Goal: Task Accomplishment & Management: Use online tool/utility

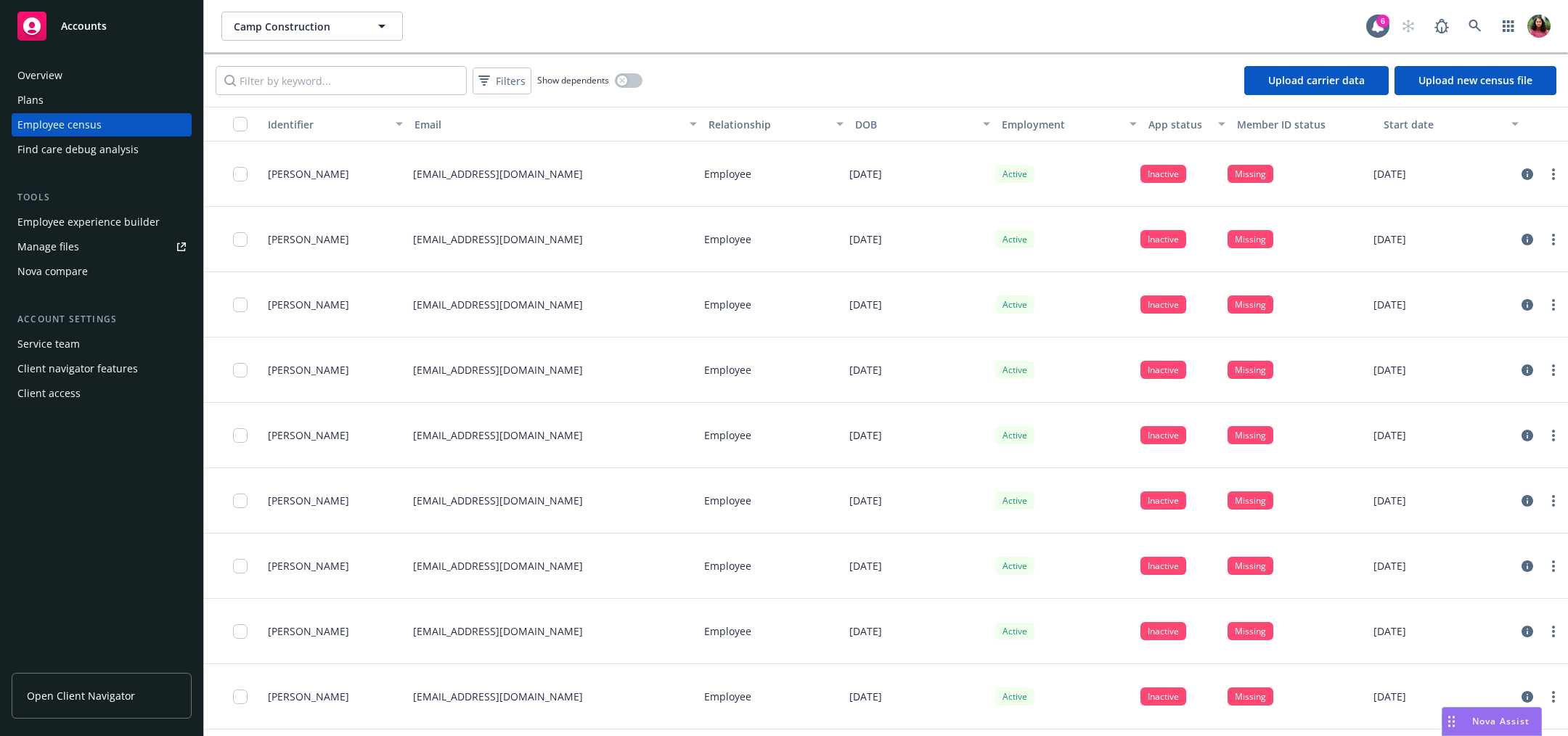
click at [1276, 81] on link "Upload carrier data" at bounding box center [1317, 81] width 145 height 29
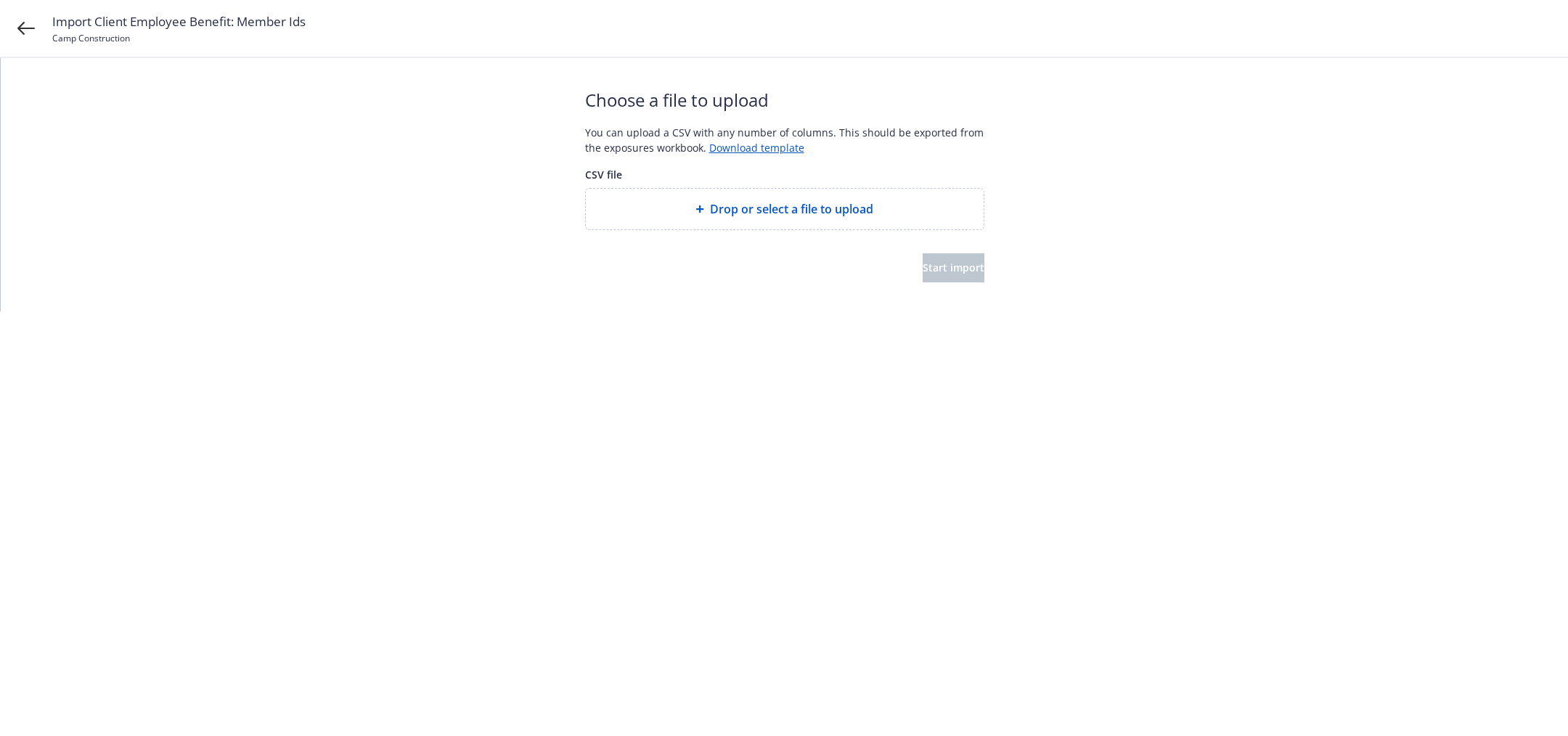
click at [833, 216] on span "Drop or select a file to upload" at bounding box center [792, 209] width 164 height 17
click at [936, 273] on span "Start import" at bounding box center [954, 267] width 61 height 14
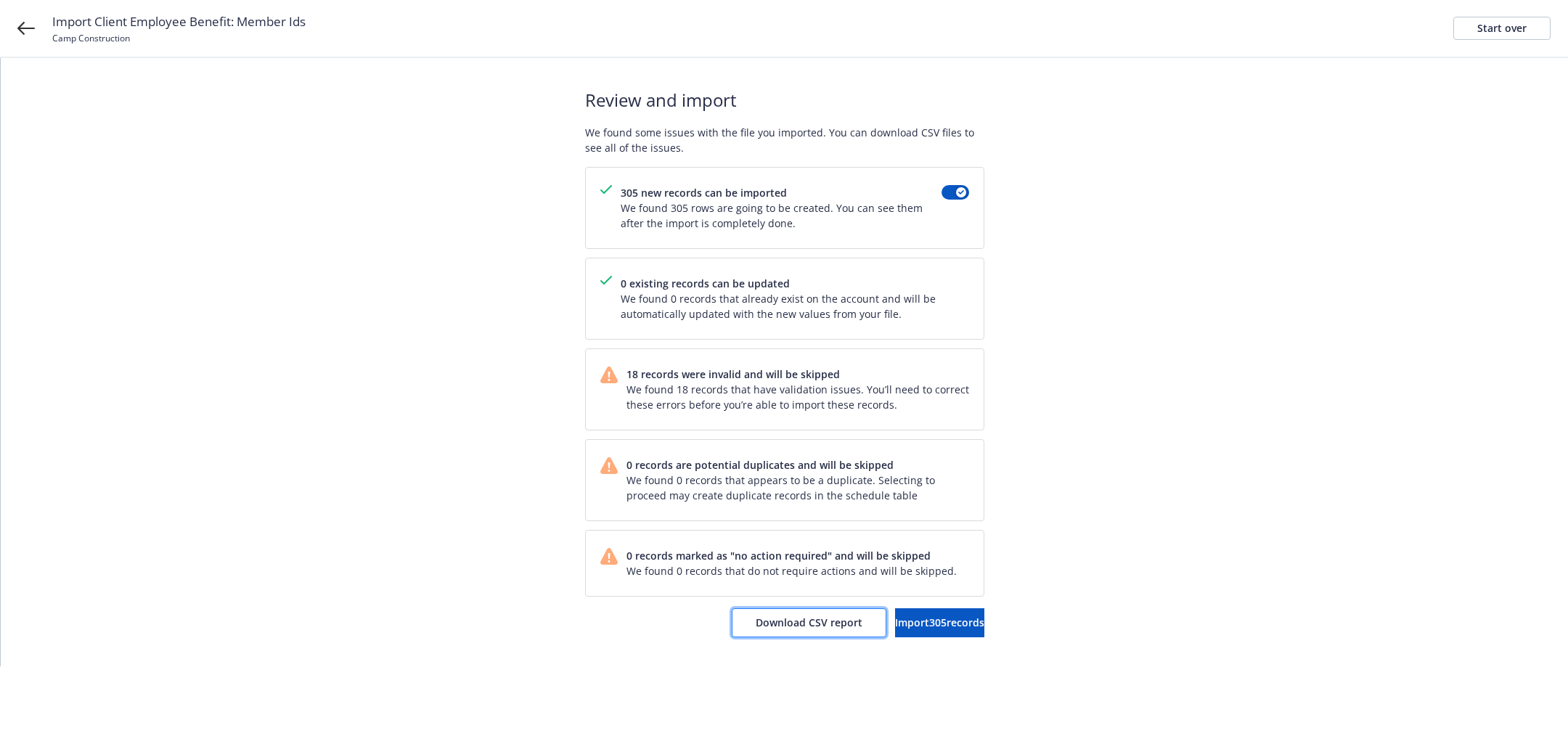
click at [764, 618] on span "Download CSV report" at bounding box center [809, 622] width 106 height 14
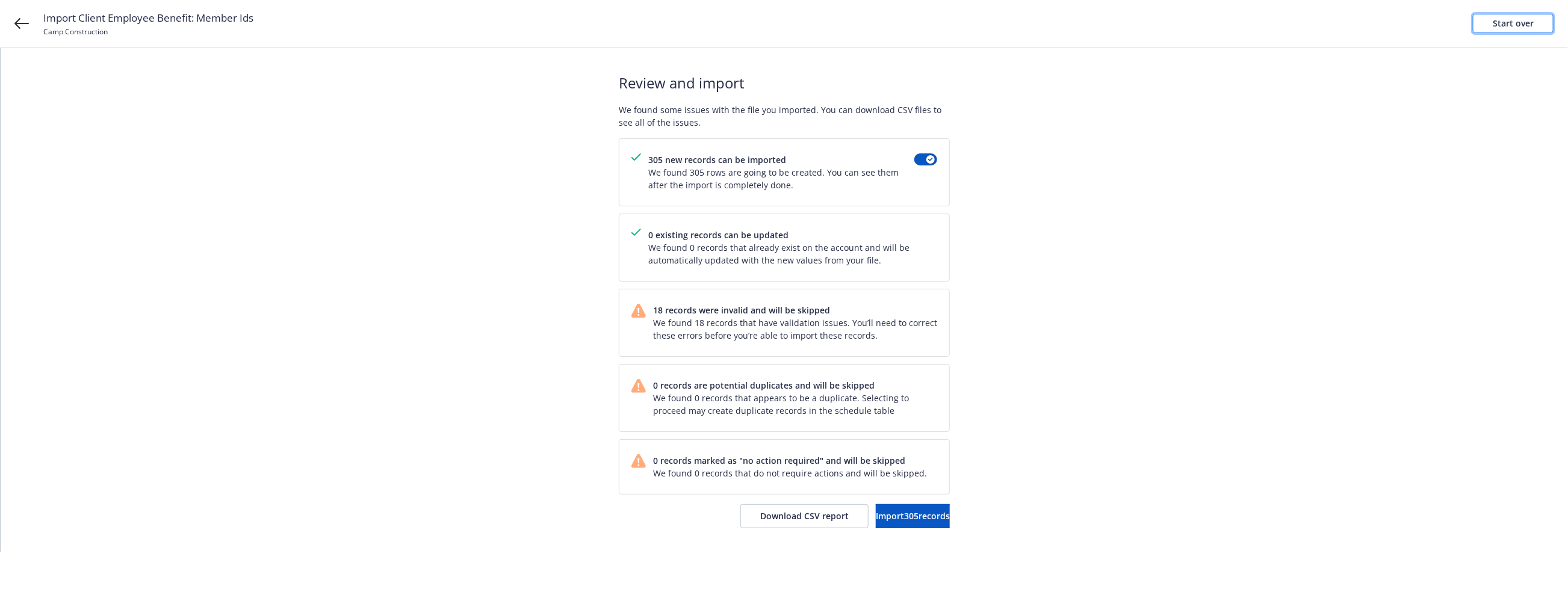
click at [1300, 23] on div "Start over" at bounding box center [1513, 23] width 41 height 18
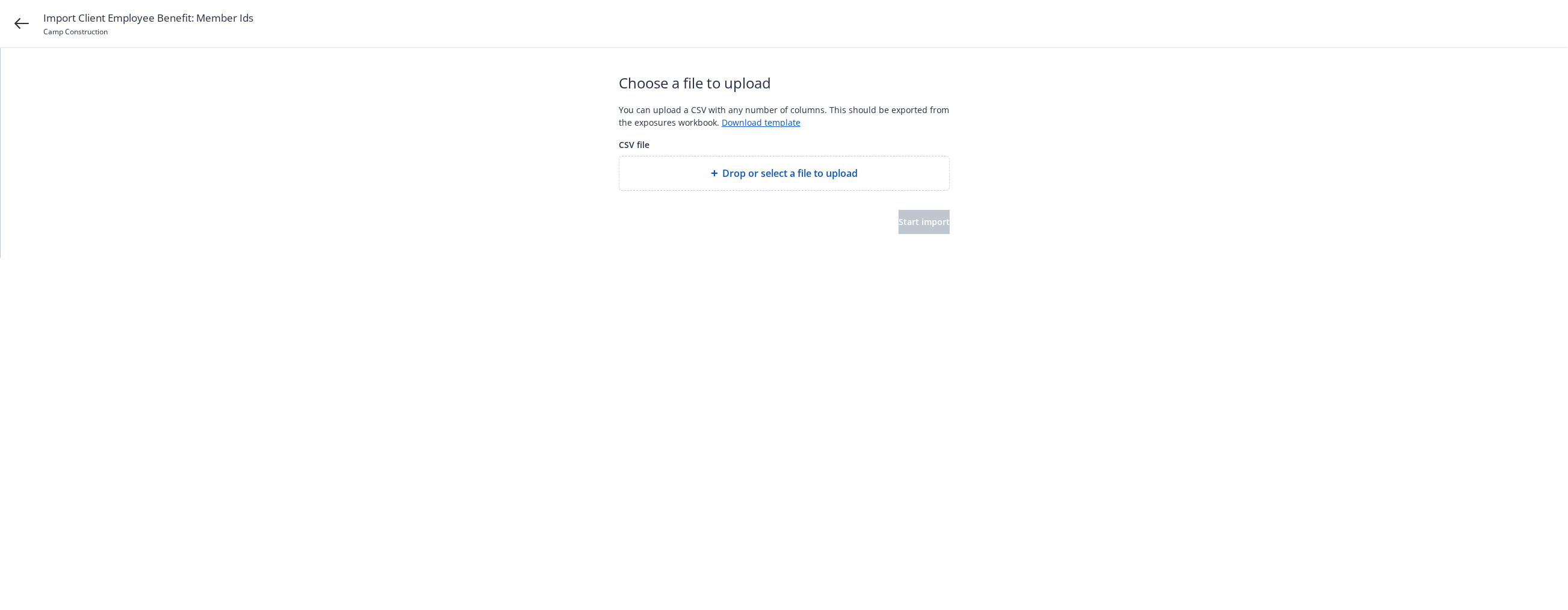
click at [792, 179] on span "Drop or select a file to upload" at bounding box center [790, 173] width 136 height 14
click at [904, 222] on span "Start import" at bounding box center [925, 222] width 51 height 12
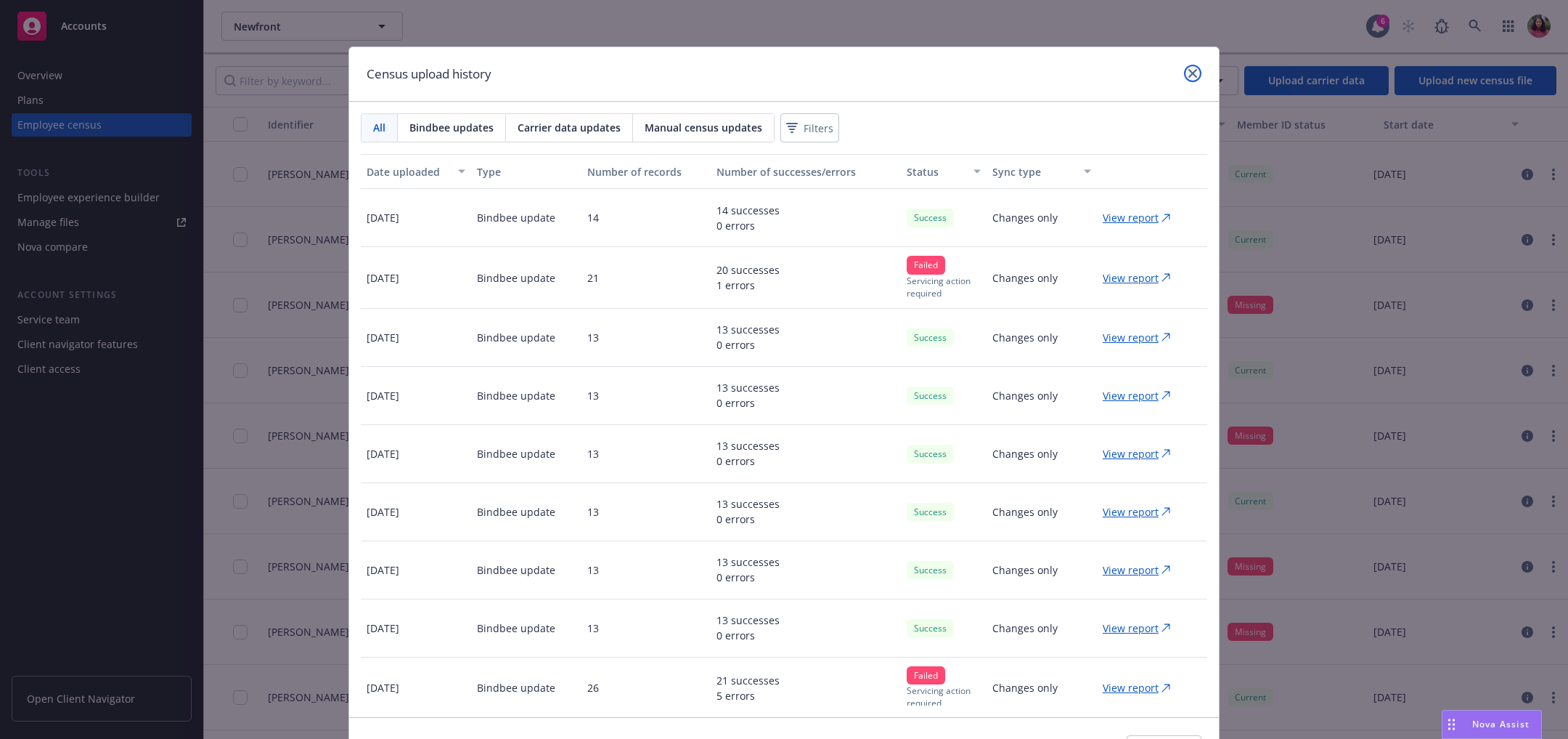
click at [1188, 71] on icon "close" at bounding box center [1192, 73] width 8 height 8
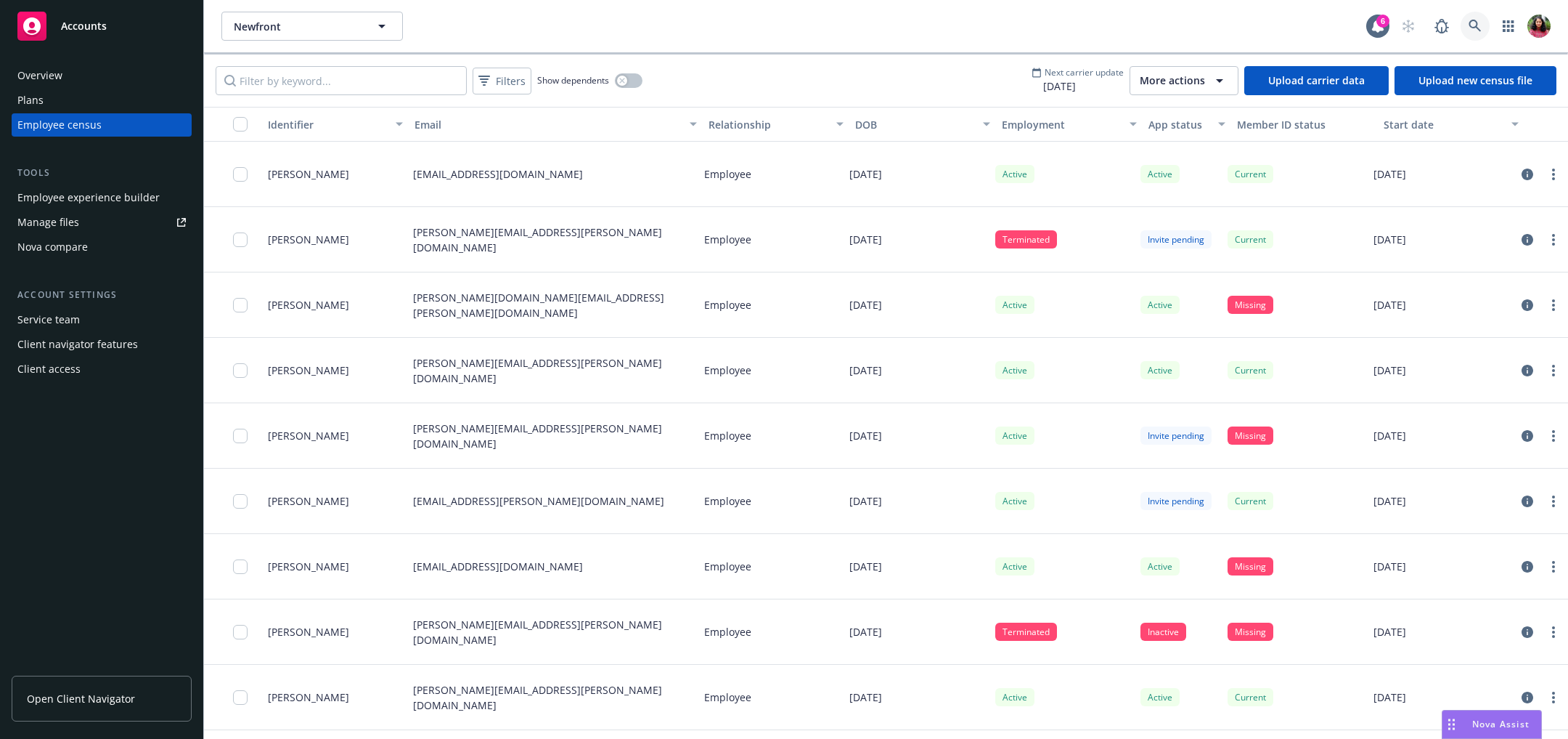
click at [1483, 23] on link at bounding box center [1475, 26] width 29 height 29
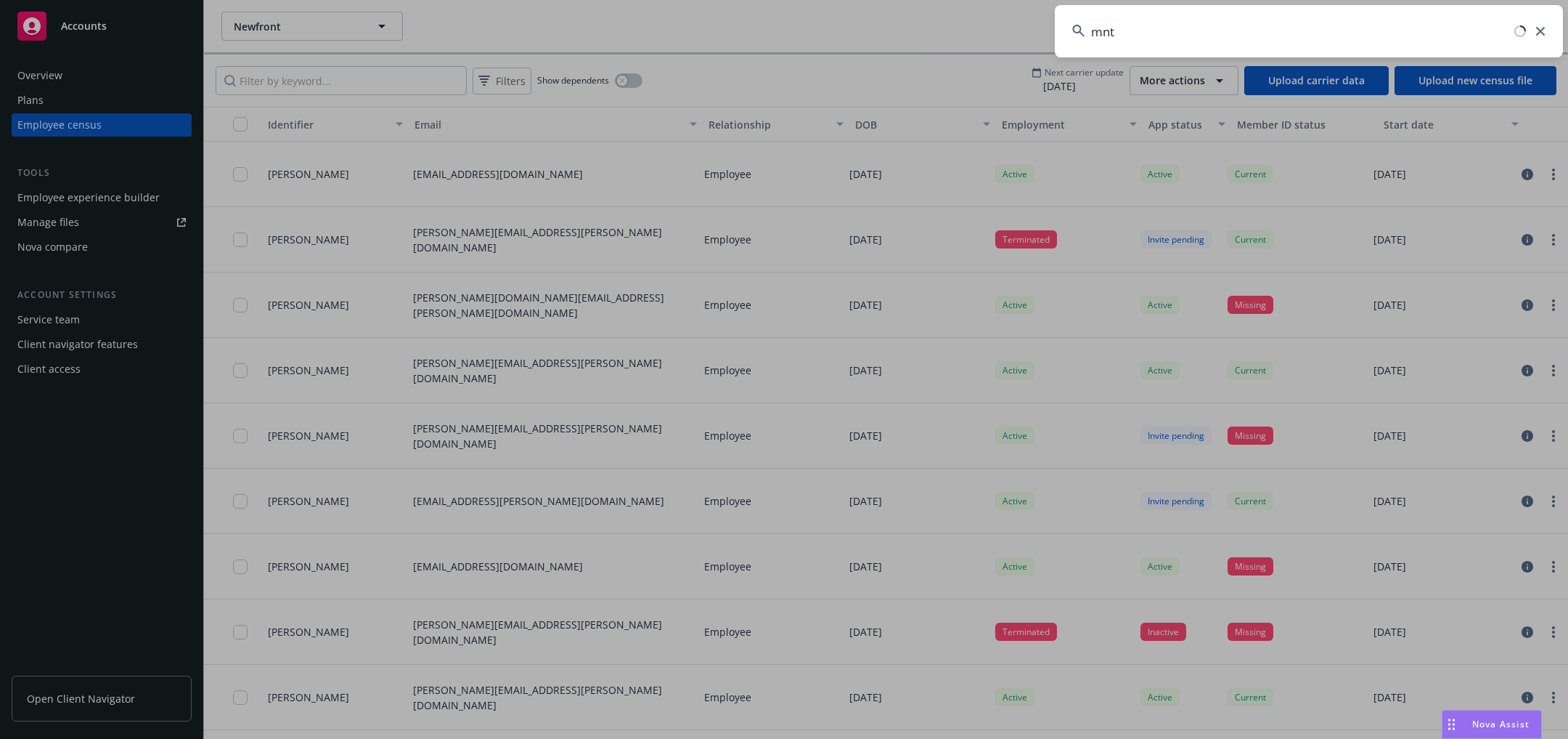
type input "mntn"
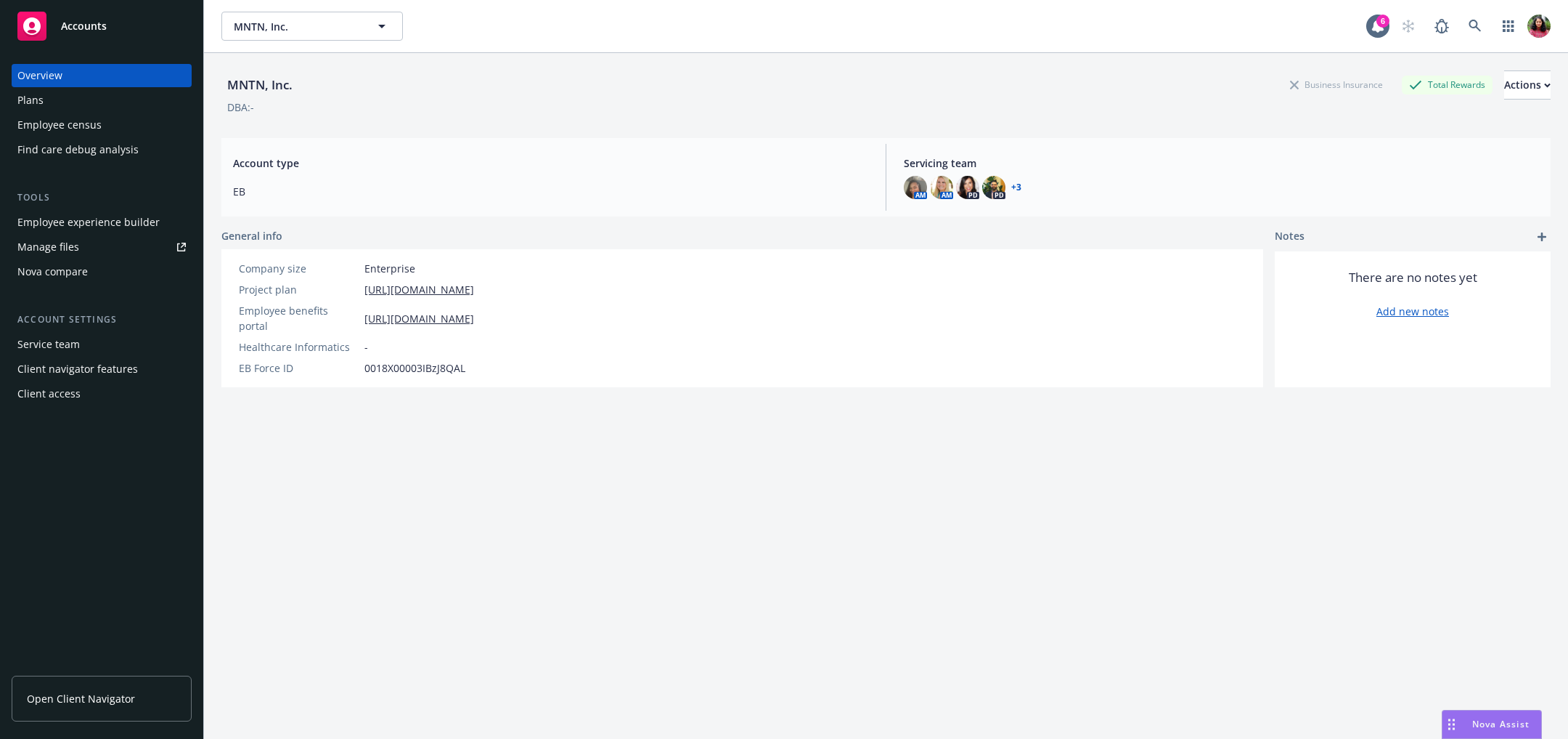
click at [47, 129] on div "Employee census" at bounding box center [59, 125] width 84 height 23
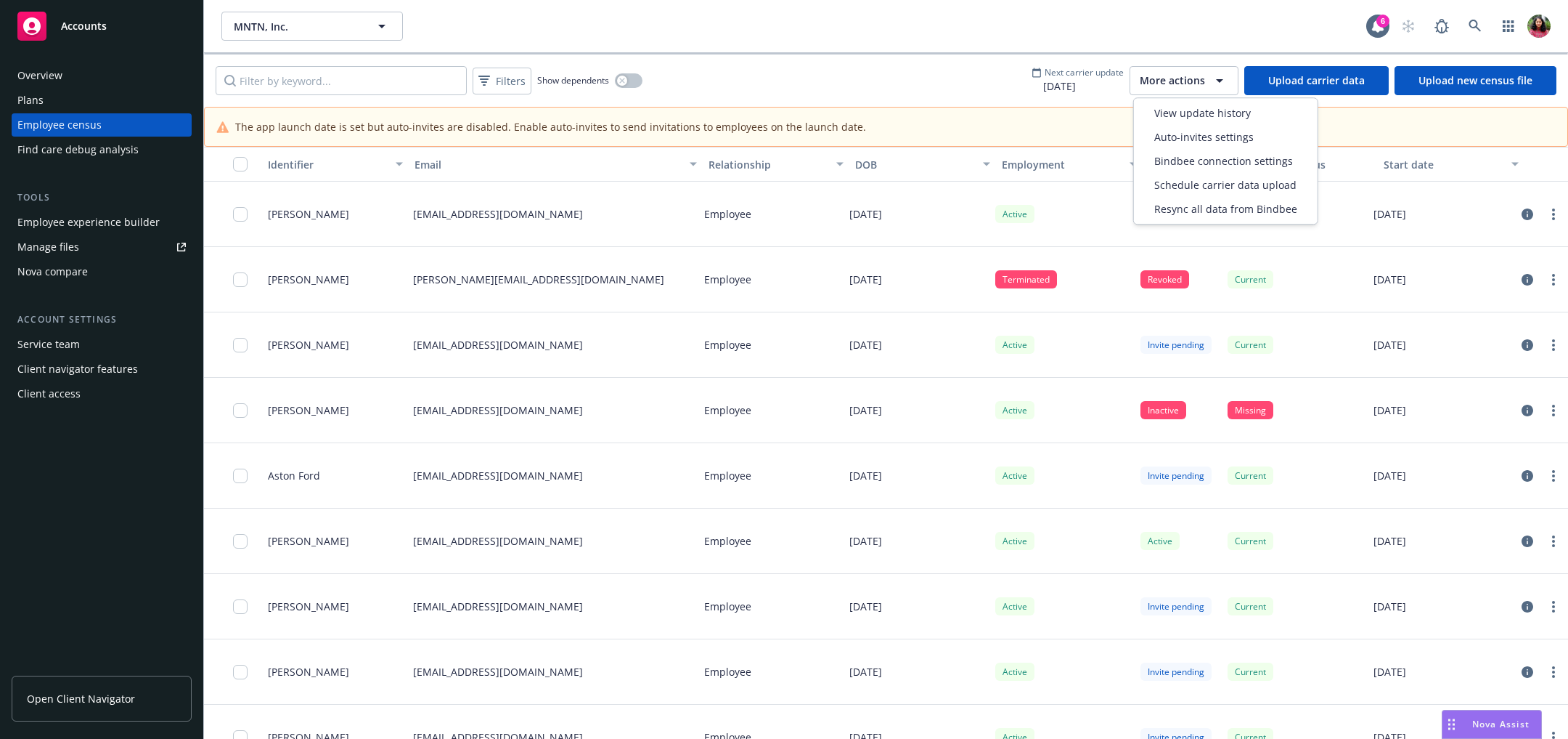
click at [1194, 83] on span "More actions" at bounding box center [1172, 80] width 66 height 14
click at [1195, 111] on span "View update history" at bounding box center [1202, 113] width 96 height 15
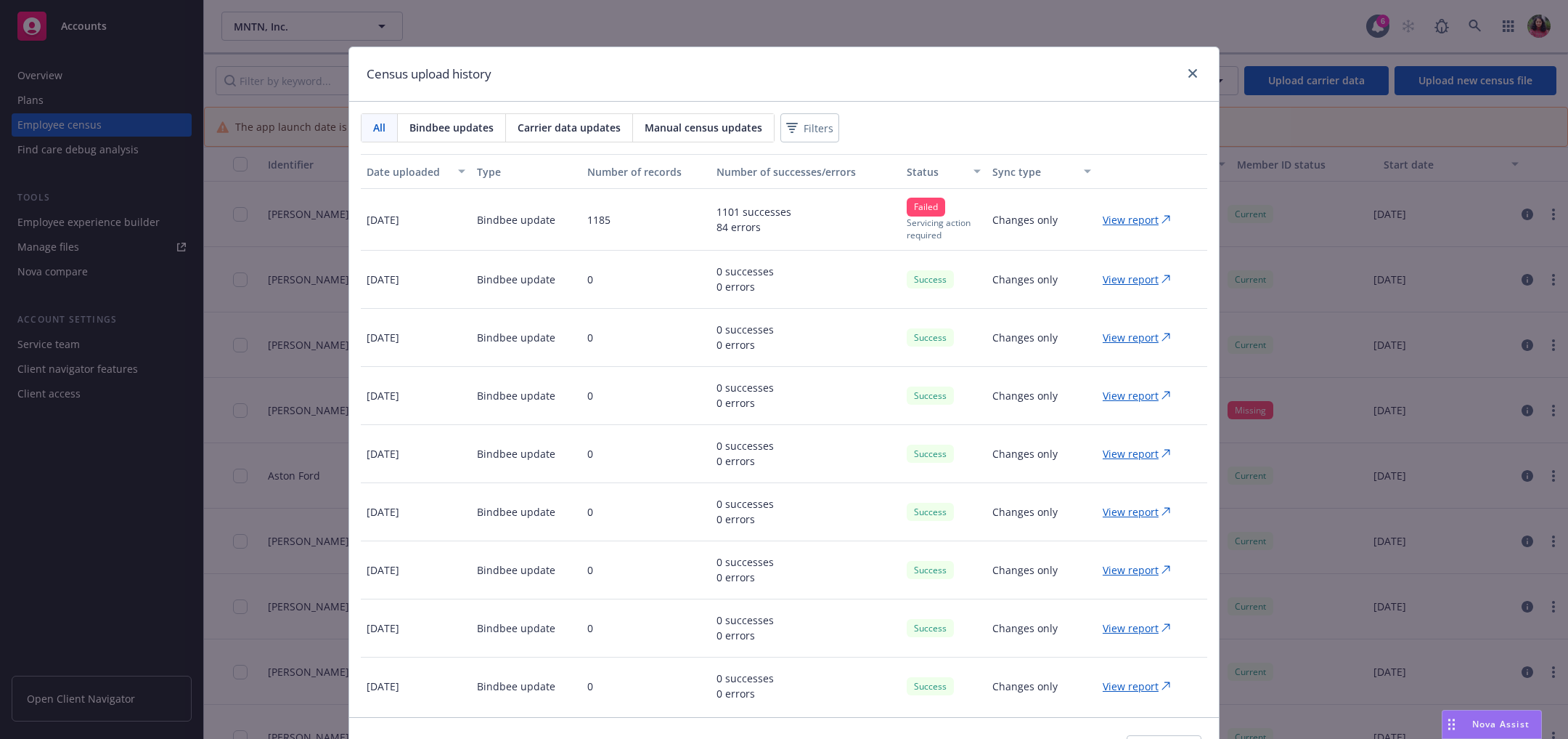
click at [1107, 220] on p "View report" at bounding box center [1130, 219] width 56 height 15
